Goal: Task Accomplishment & Management: Complete application form

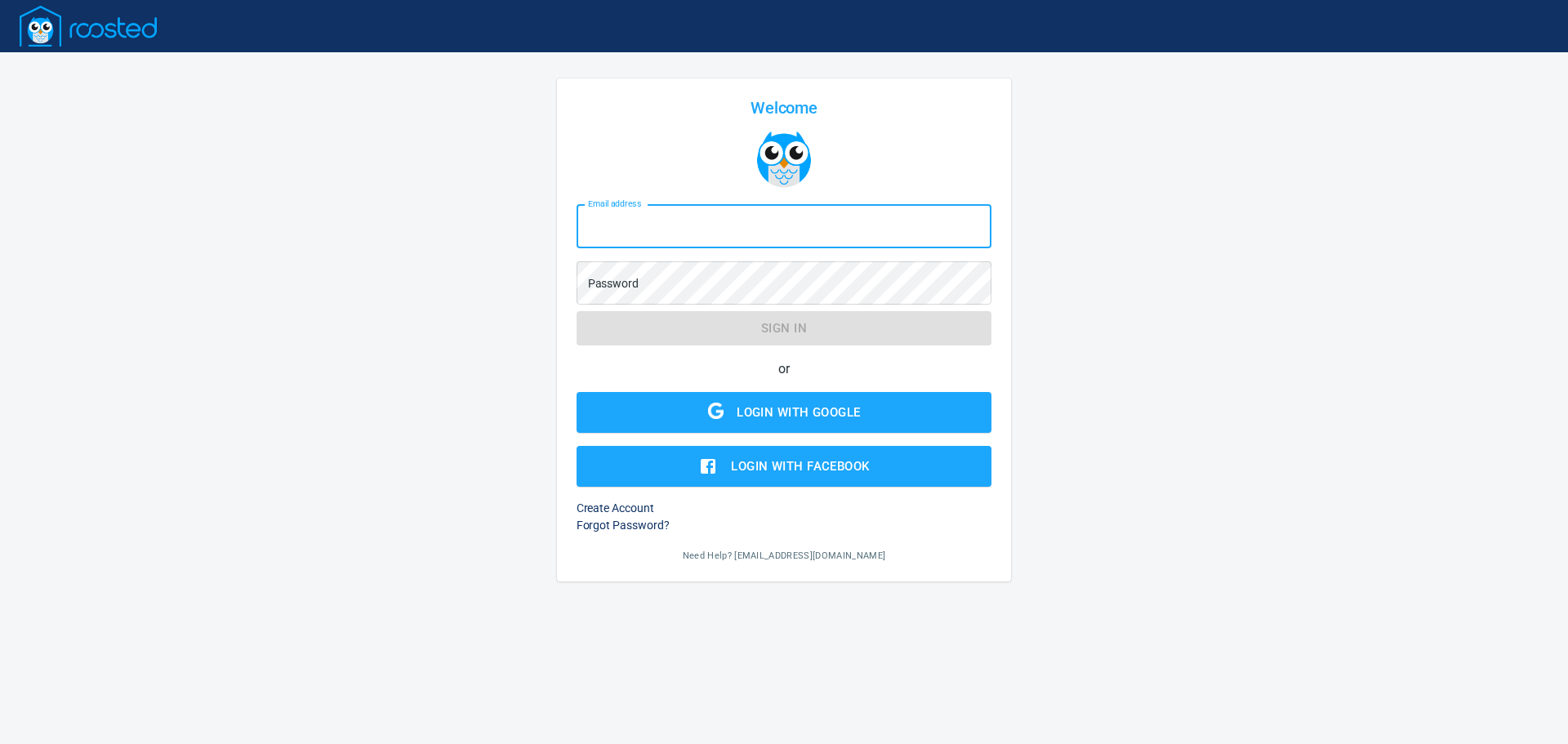
click at [697, 228] on input "Email address" at bounding box center [784, 226] width 416 height 44
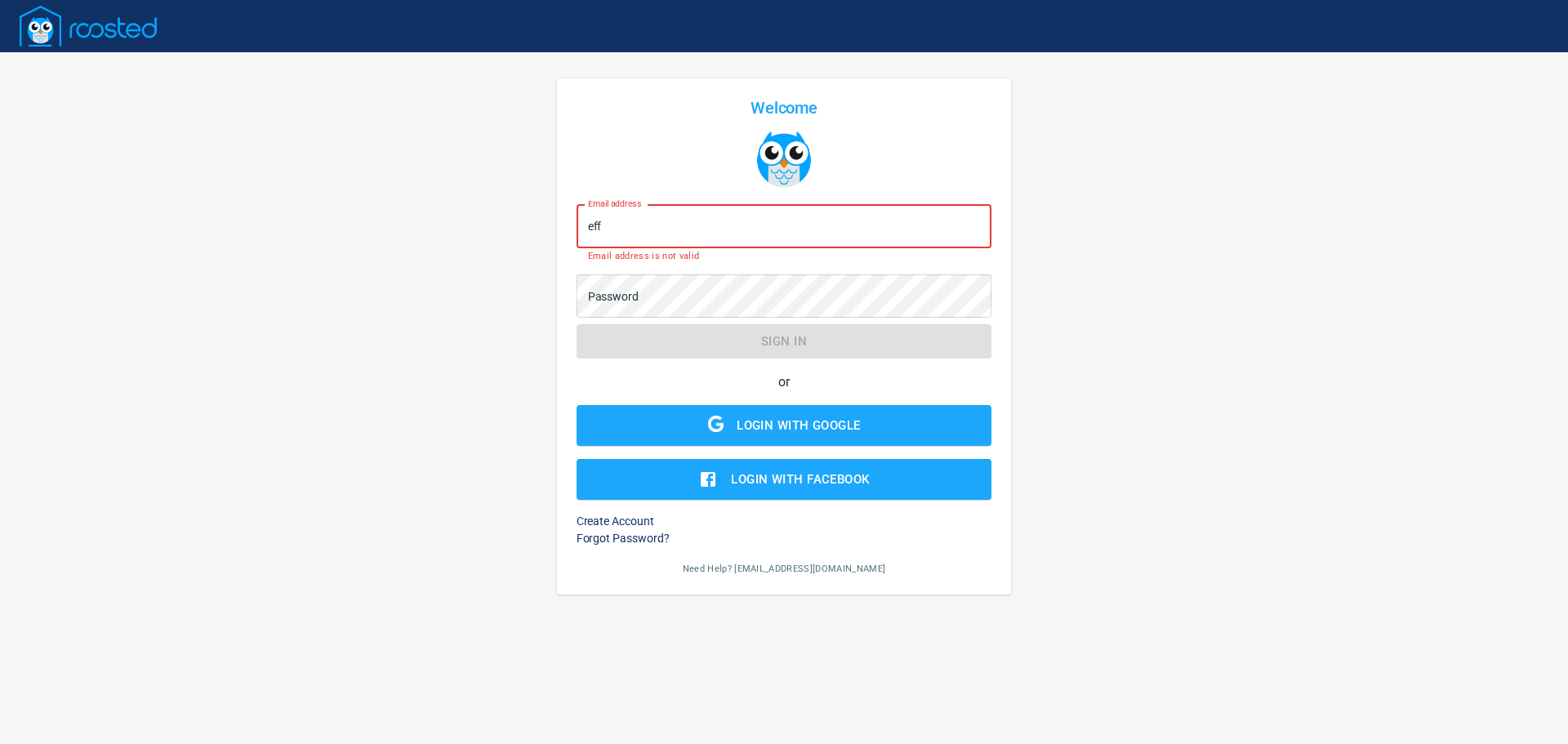
type input "[EMAIL_ADDRESS][DOMAIN_NAME]"
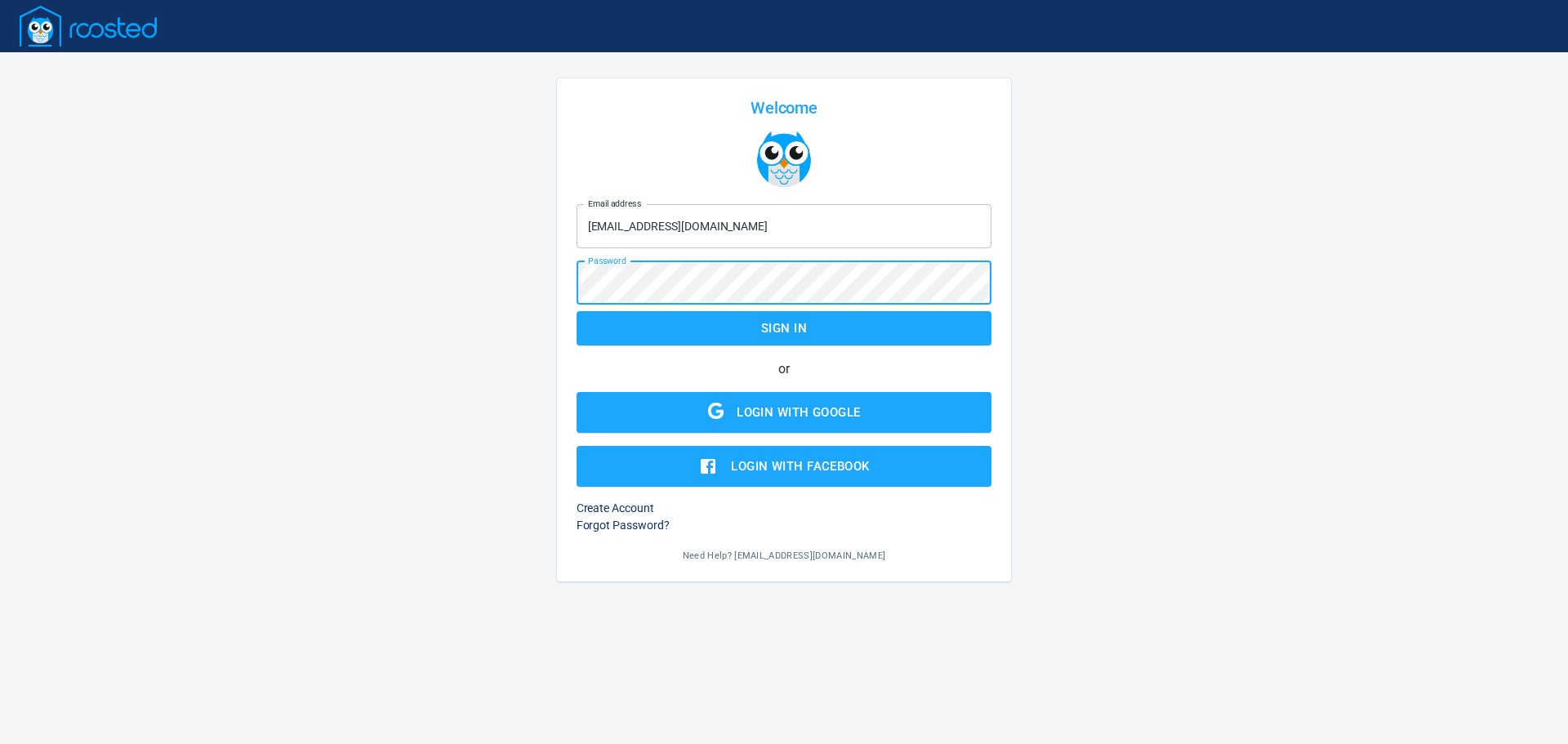
click at [576, 312] on button "Sign in" at bounding box center [784, 329] width 416 height 34
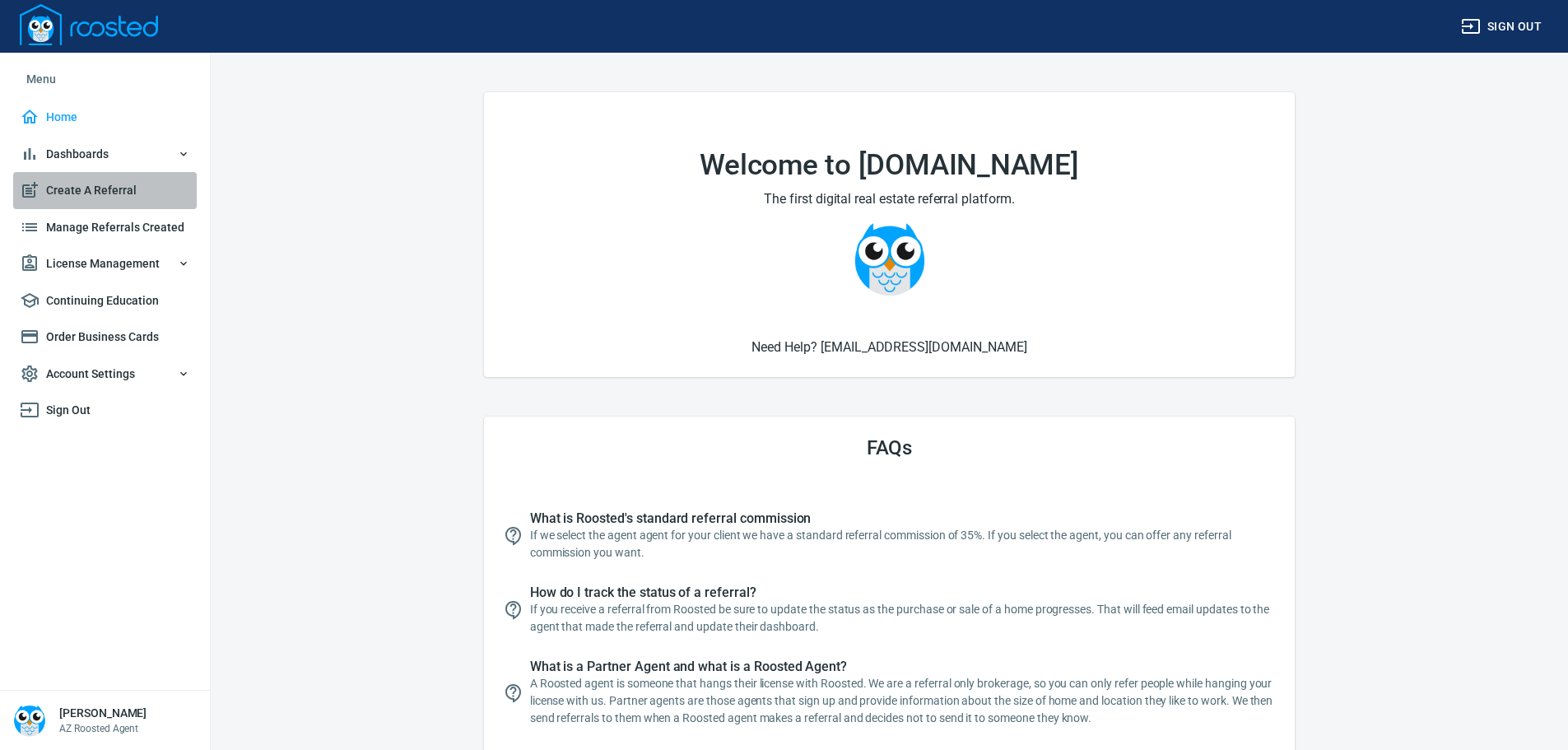
click at [57, 194] on span "Create A Referral" at bounding box center [105, 190] width 170 height 21
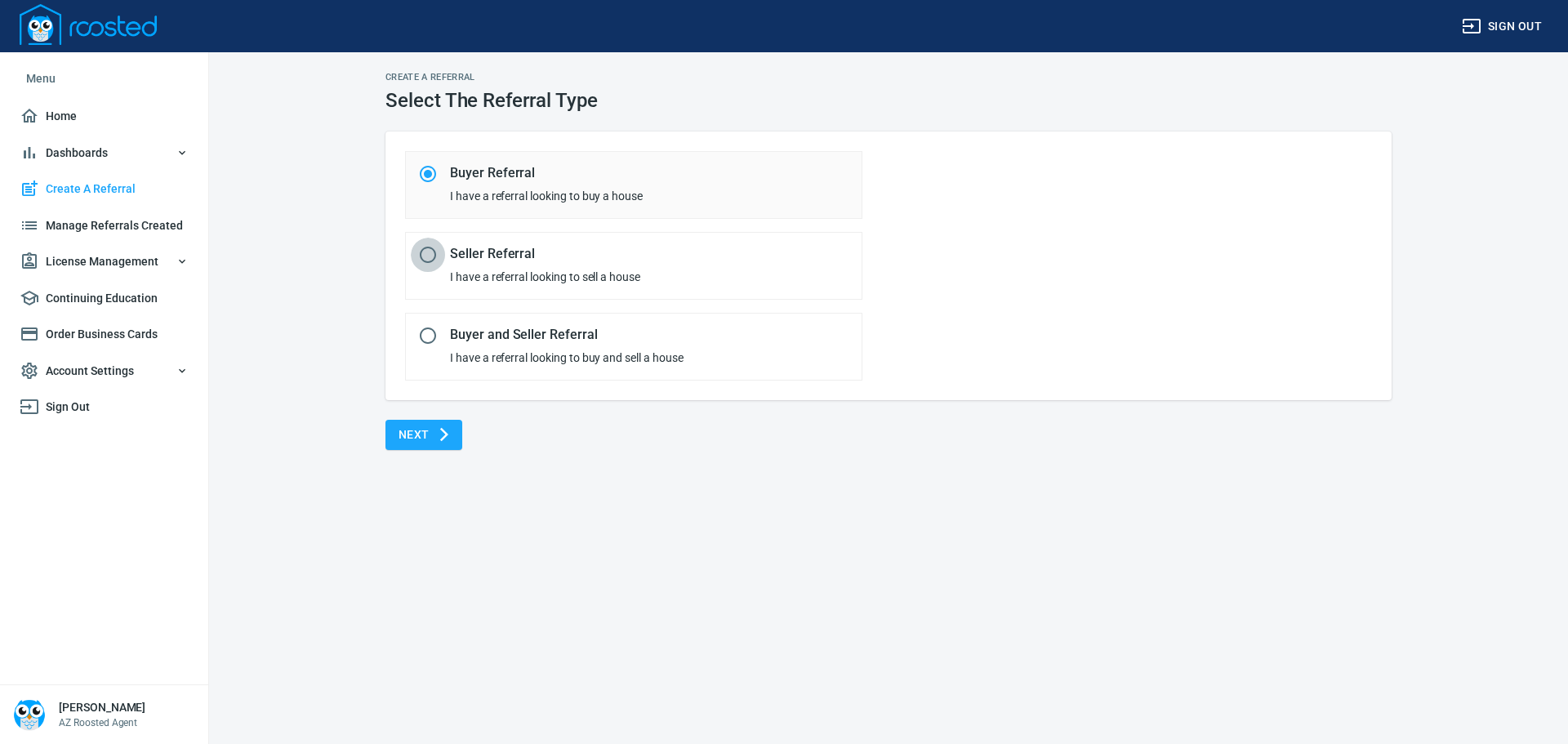
click at [436, 261] on input "radio" at bounding box center [428, 255] width 34 height 34
radio input "true"
radio input "false"
click at [431, 433] on span "Next" at bounding box center [424, 435] width 51 height 21
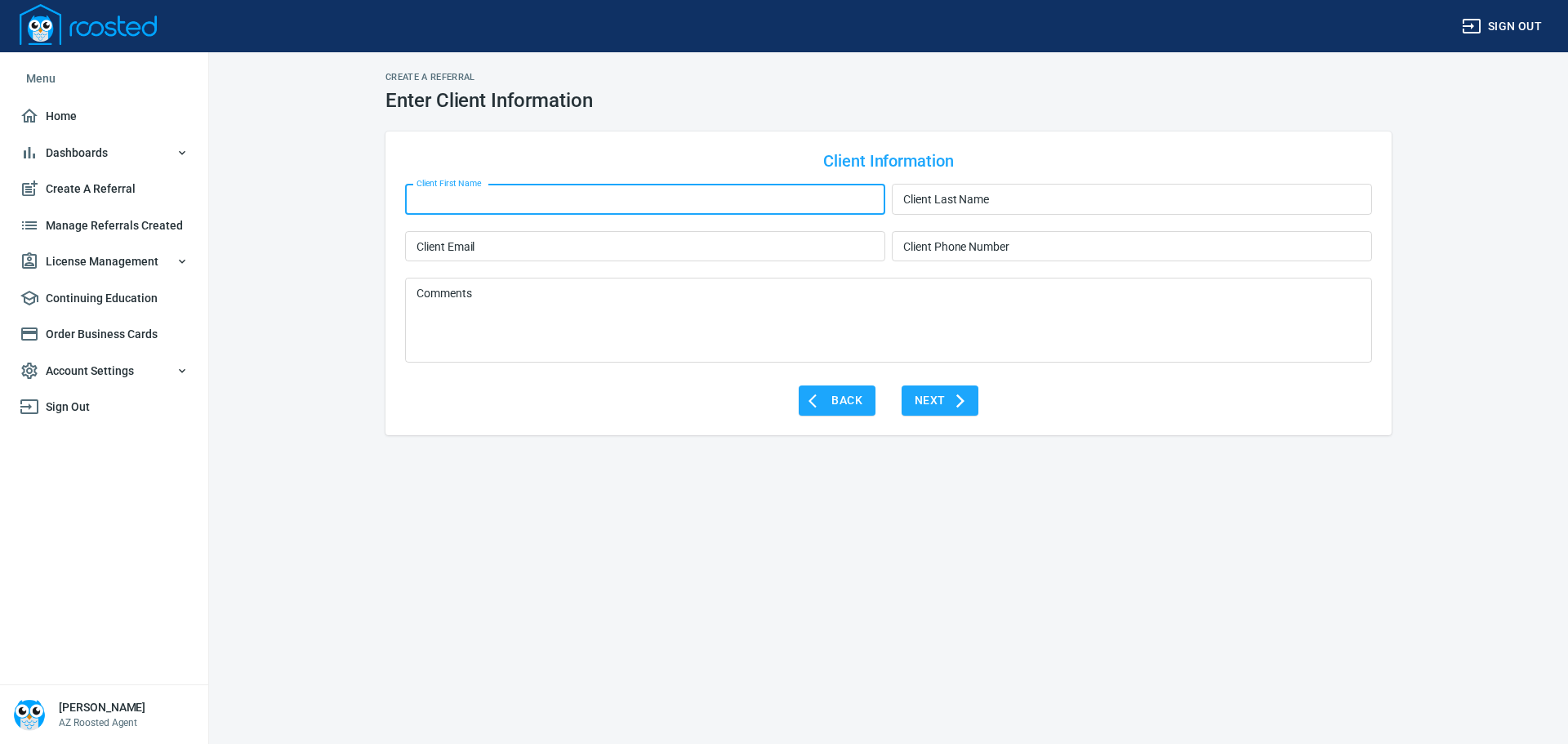
click at [538, 199] on input "Client First Name" at bounding box center [645, 199] width 480 height 31
click at [526, 196] on input "Client First Name" at bounding box center [645, 199] width 480 height 31
type input "[PERSON_NAME]"
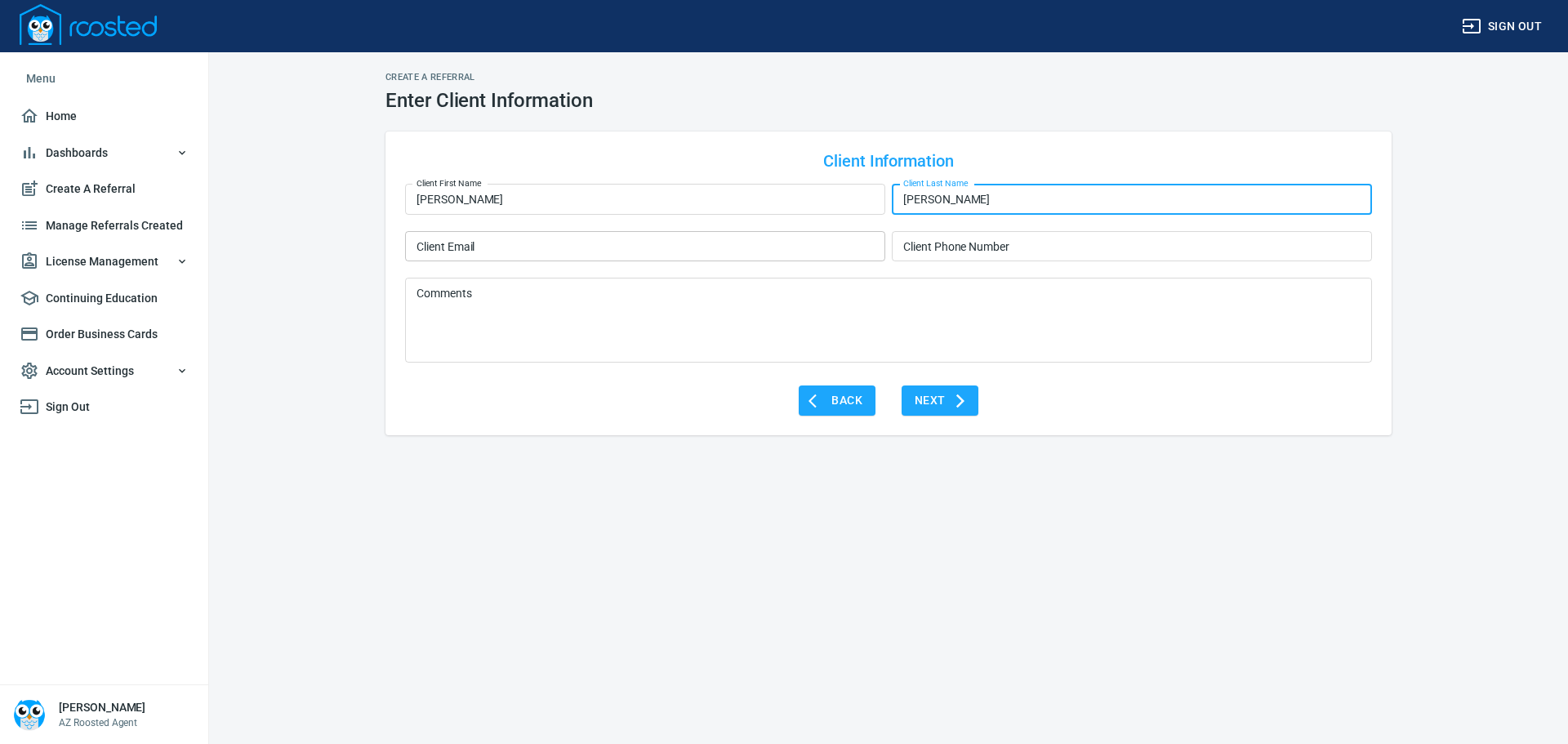
type input "[PERSON_NAME]"
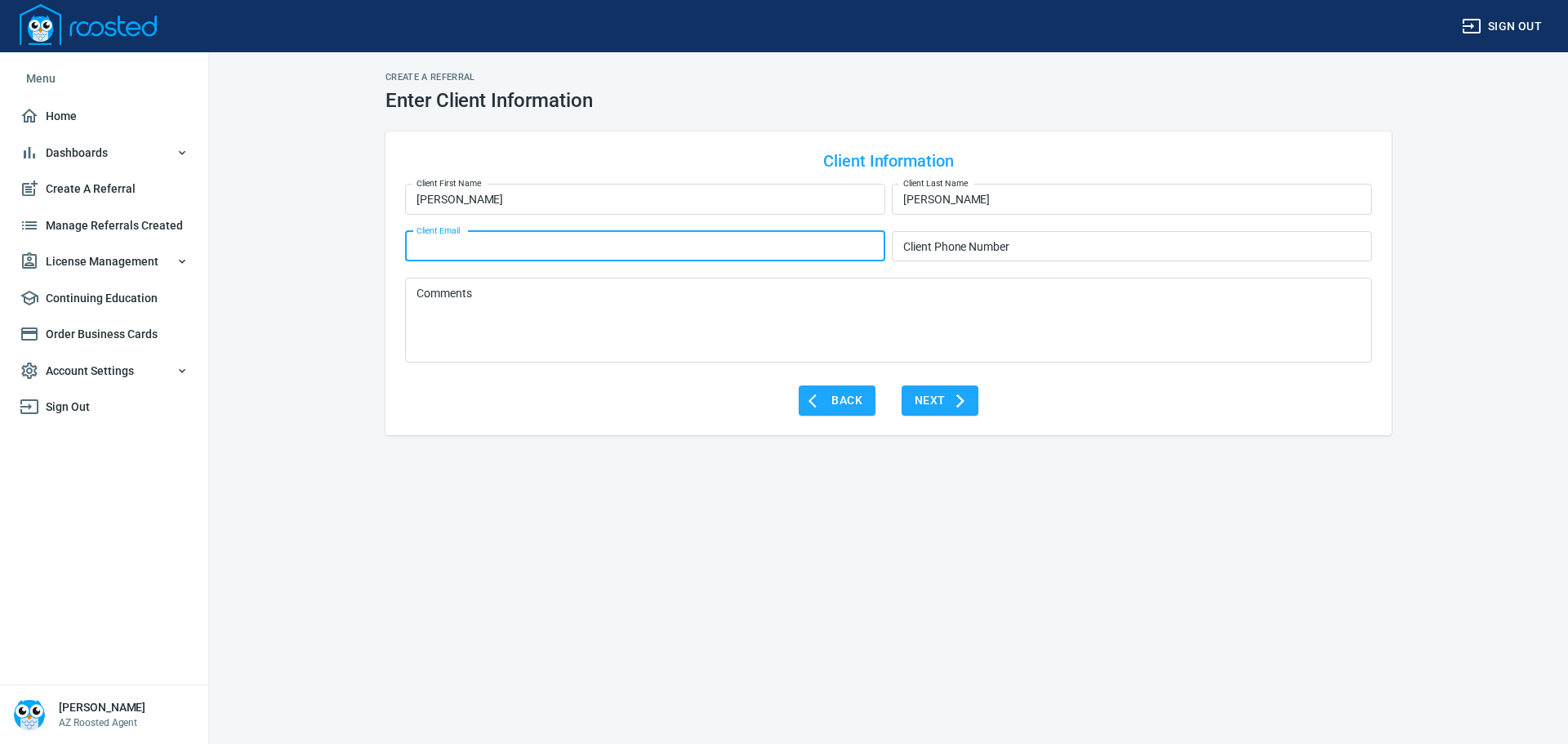
click at [548, 245] on input "Client Email" at bounding box center [645, 246] width 480 height 31
type input "[EMAIL_ADDRESS][DOMAIN_NAME]"
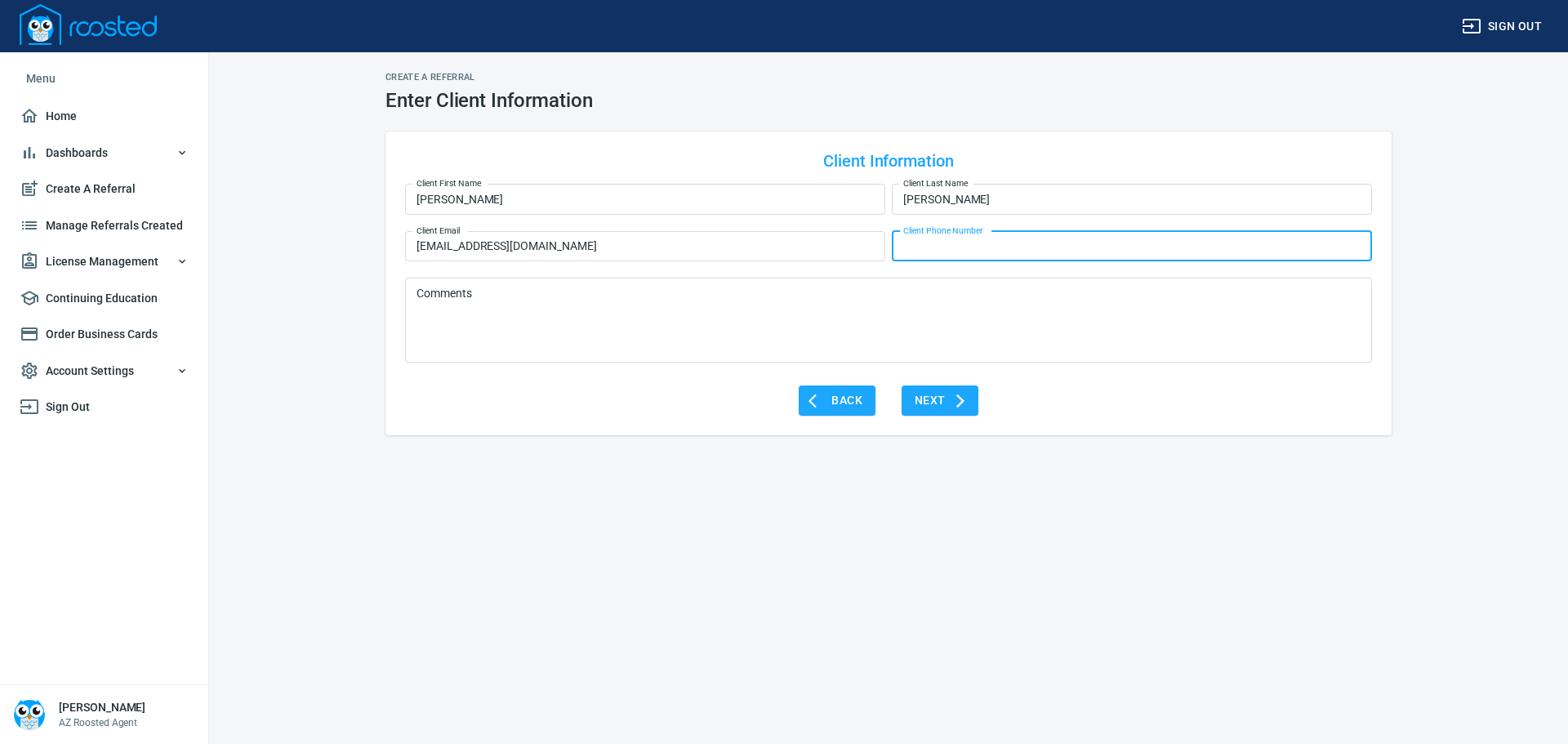
click at [1076, 250] on input "Client Phone Number" at bounding box center [1132, 246] width 480 height 31
click at [932, 250] on input "(480) ___-____" at bounding box center [1132, 246] width 480 height 31
type input "[PHONE_NUMBER]"
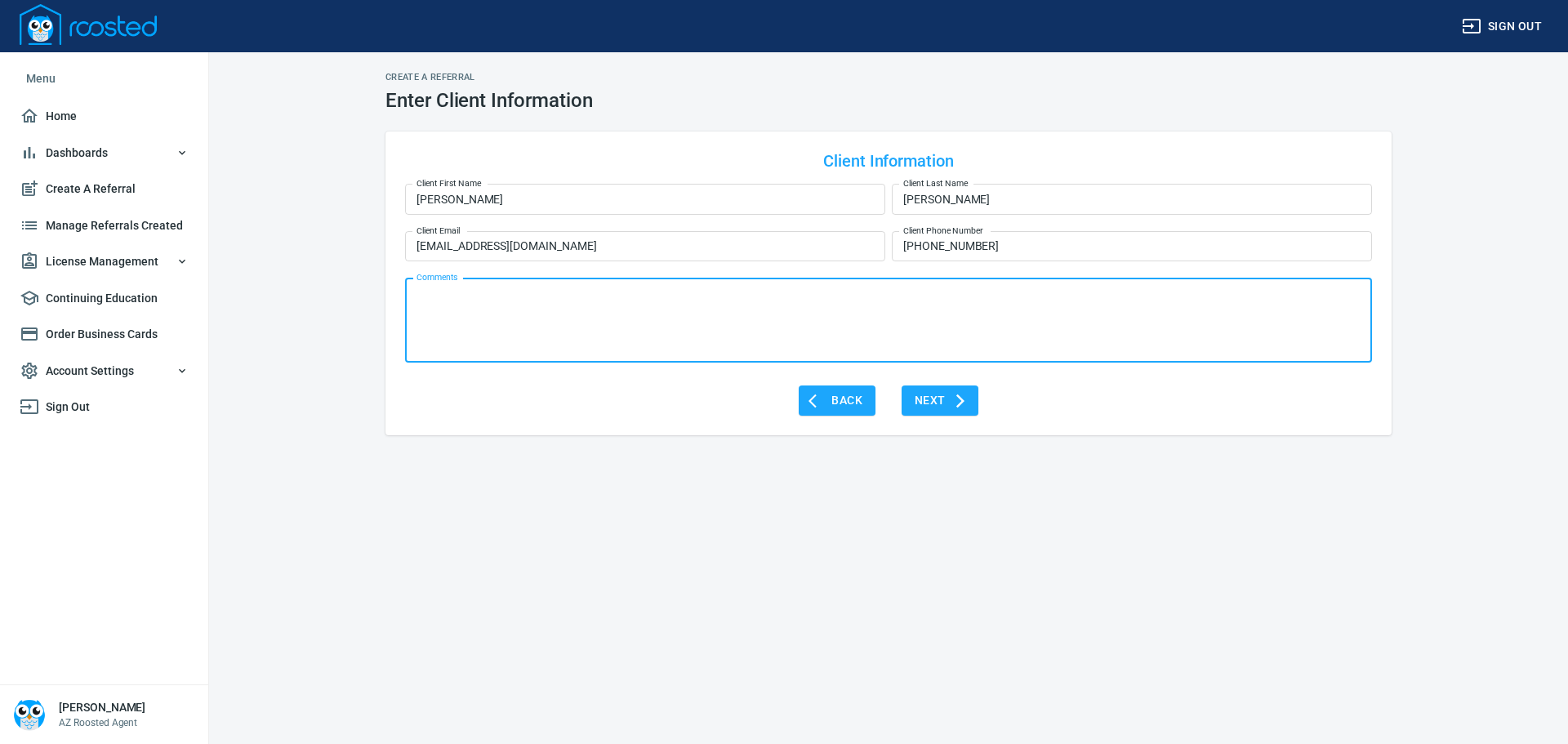
click at [774, 302] on textarea "Comments" at bounding box center [889, 320] width 944 height 68
type textarea "Suprise, [GEOGRAPHIC_DATA]"
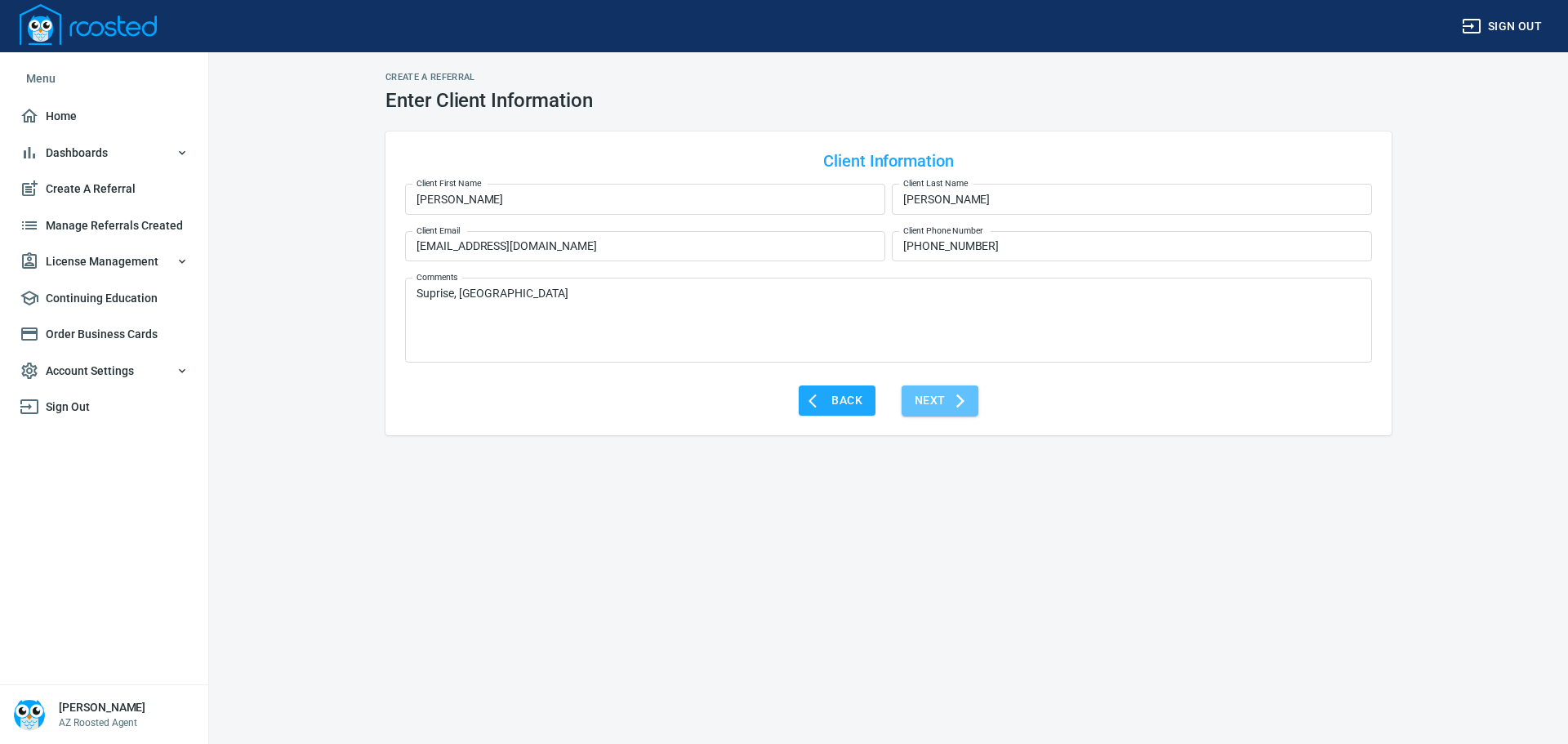
click at [917, 403] on span "Next" at bounding box center [939, 401] width 51 height 21
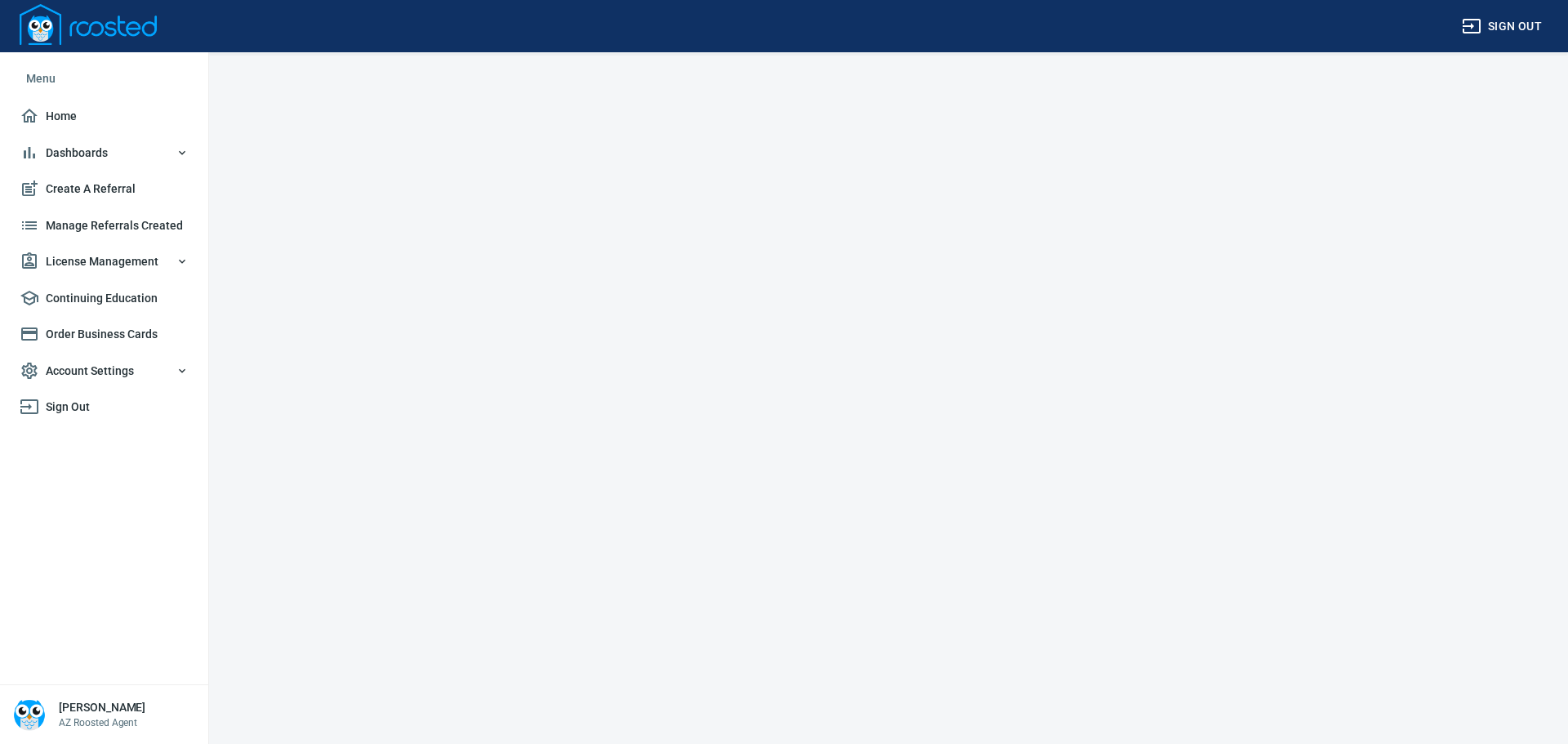
select select "AZ"
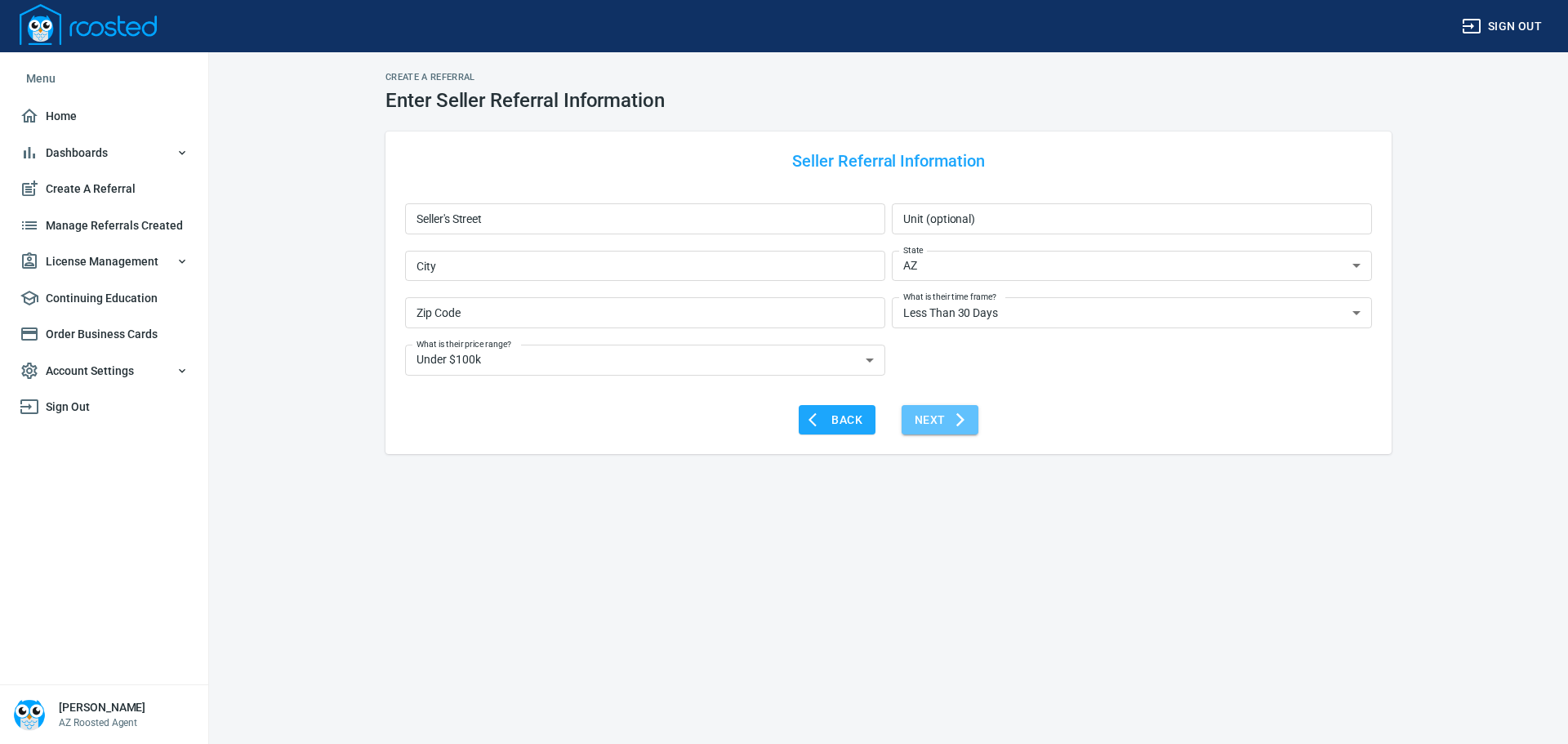
click at [950, 416] on span "Next" at bounding box center [939, 420] width 51 height 21
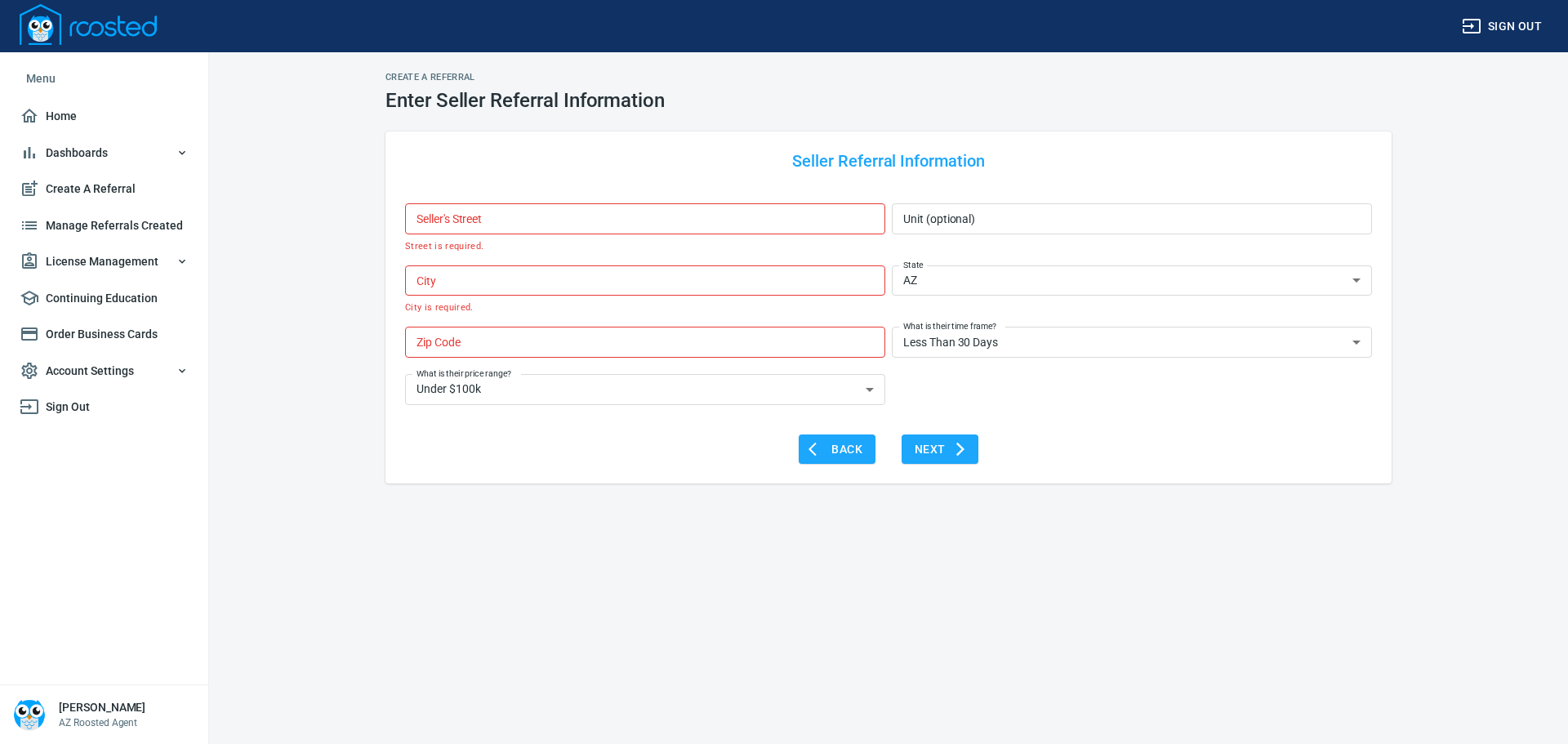
click at [636, 428] on div "Back Next" at bounding box center [888, 446] width 967 height 37
click at [543, 215] on input "Seller's Street" at bounding box center [645, 219] width 480 height 31
type input "[STREET_ADDRESS][PERSON_NAME]"
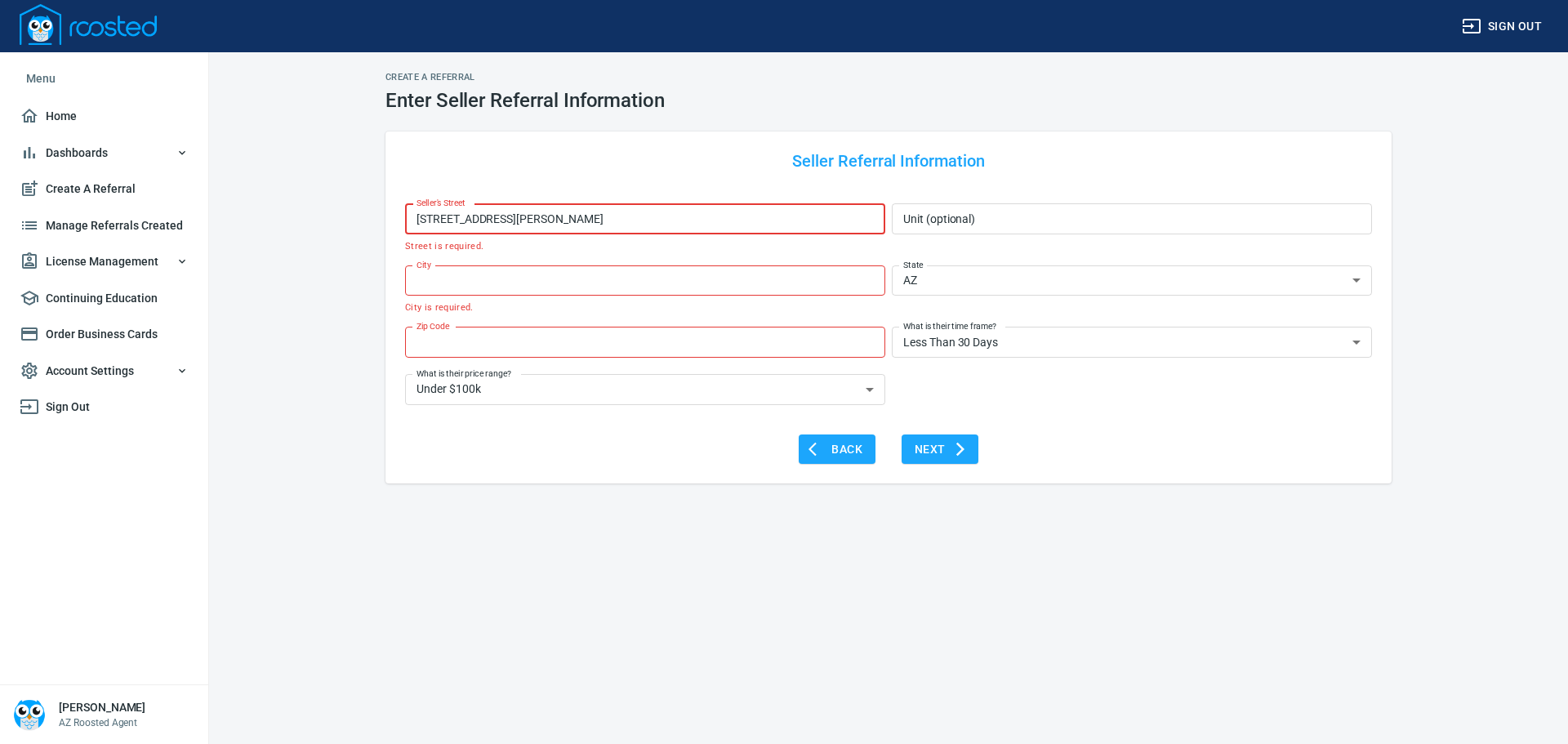
type input "Phoenix"
type input "85042"
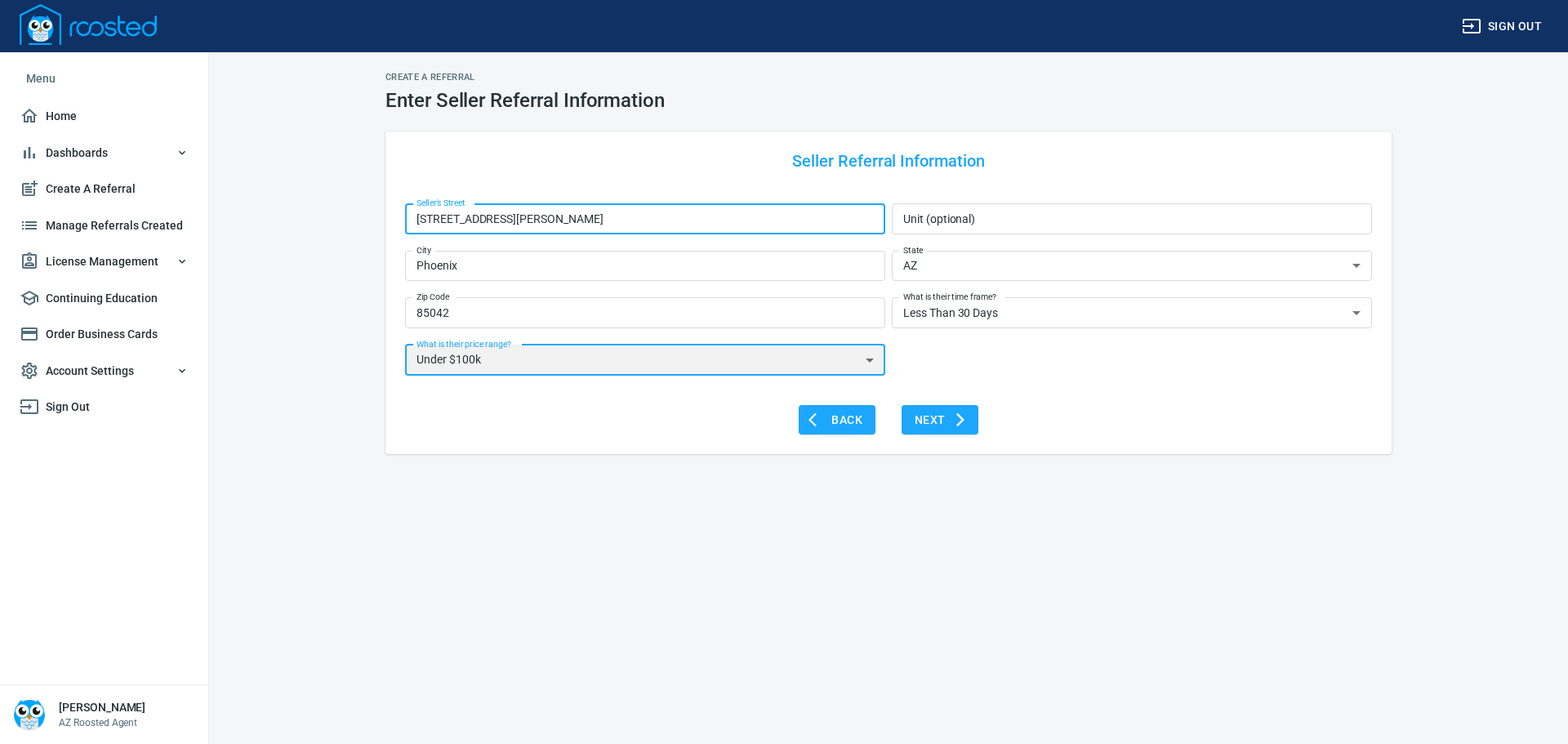
click at [865, 366] on select "Under $100k $100k - $300k $300k - $600k $600k - $1MM $1MM - $3MM $3MM - $5MM+" at bounding box center [645, 360] width 480 height 31
select select "$100k - $300k"
click at [405, 345] on select "Under $100k $100k - $300k $300k - $600k $600k - $1MM $1MM - $3MM $3MM - $5MM+" at bounding box center [645, 360] width 480 height 31
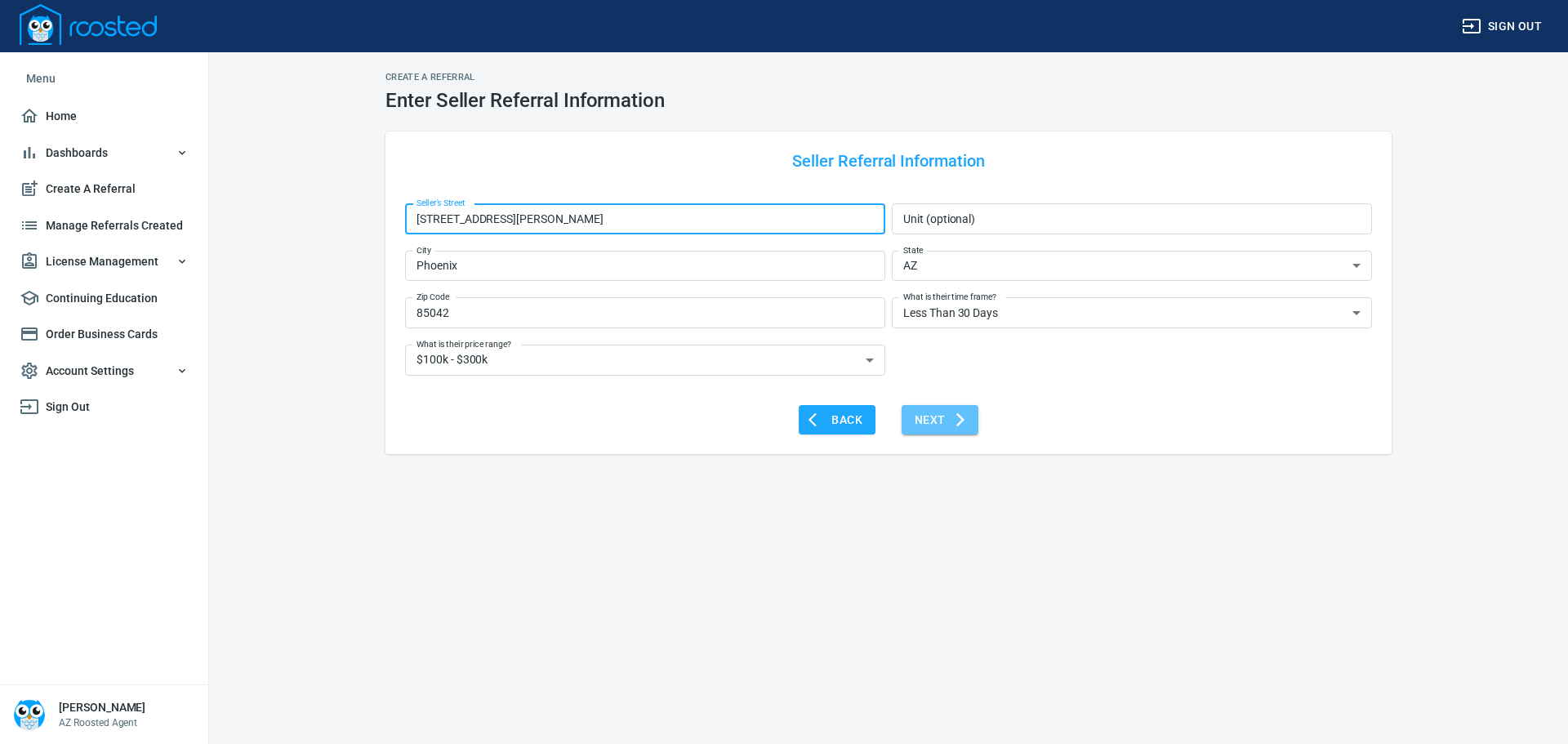
click at [946, 423] on span "Next" at bounding box center [939, 420] width 51 height 21
